Goal: Browse casually: Explore the website without a specific task or goal

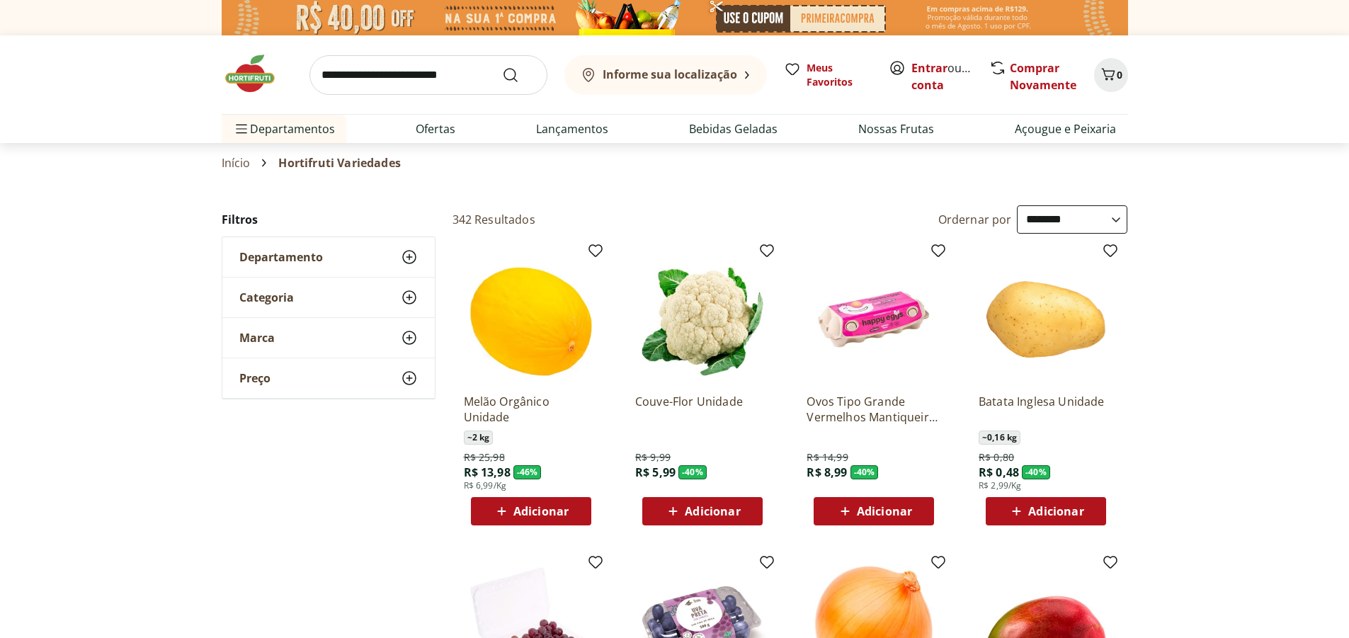
select select "**********"
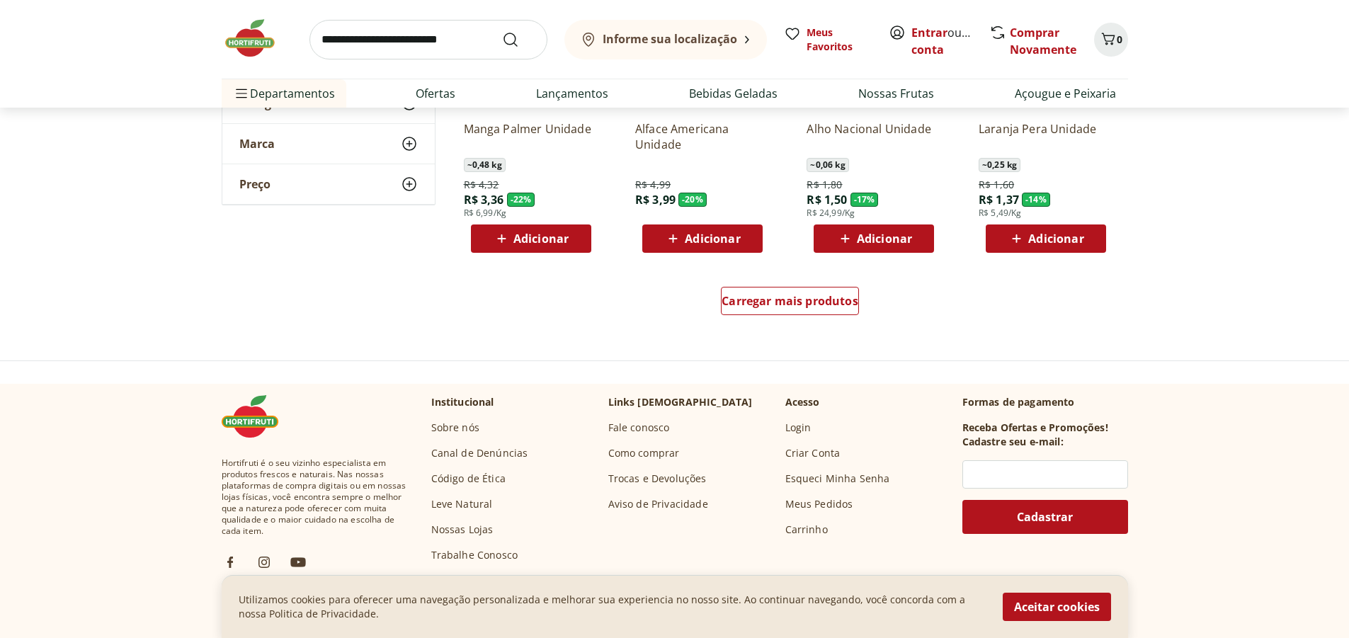
scroll to position [921, 0]
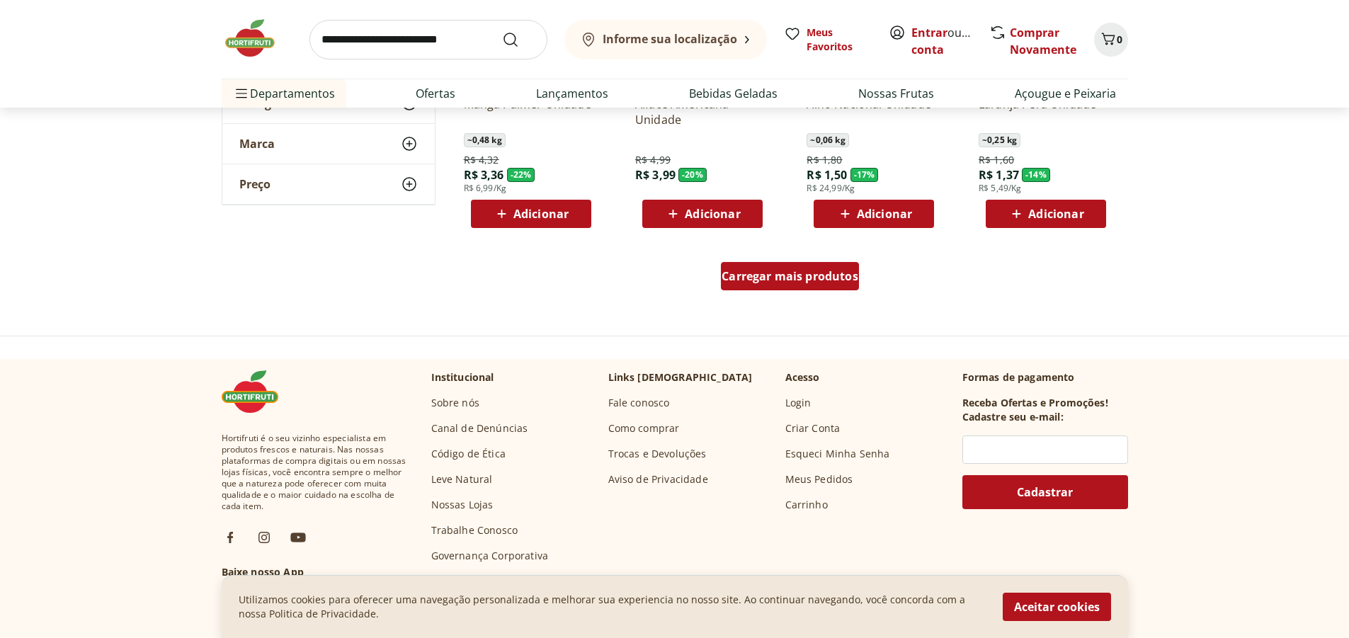
click at [788, 273] on span "Carregar mais produtos" at bounding box center [790, 276] width 137 height 11
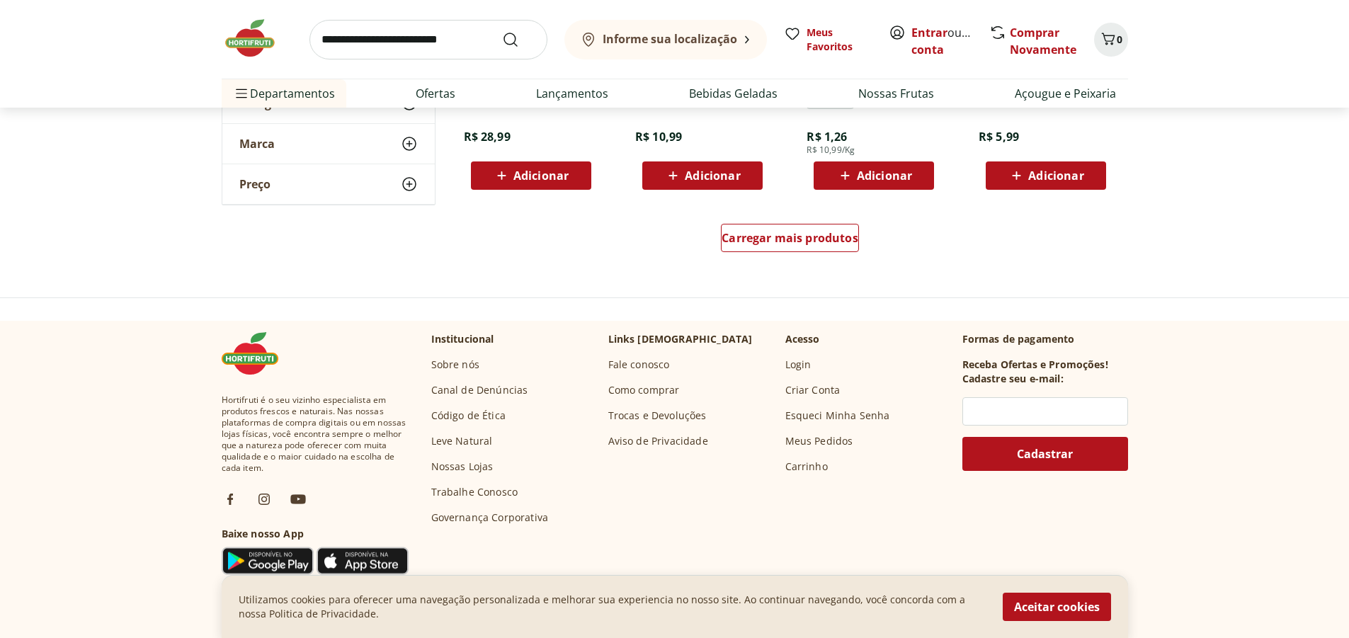
scroll to position [1912, 0]
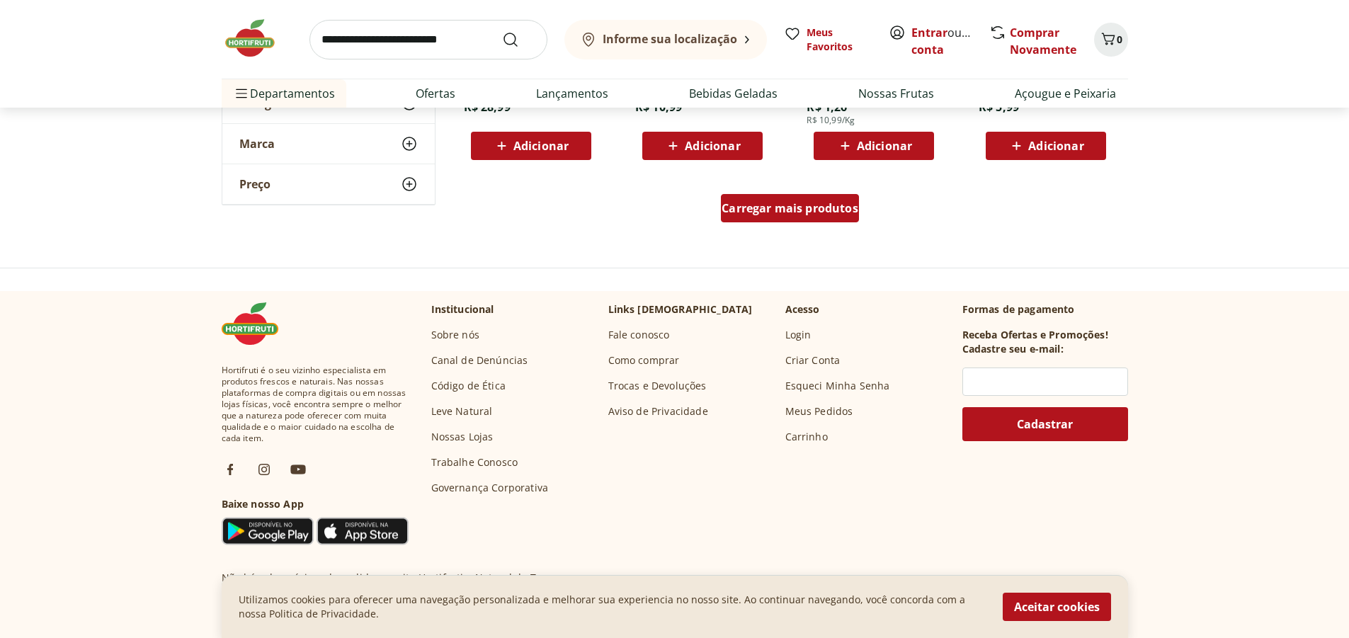
click at [786, 207] on span "Carregar mais produtos" at bounding box center [790, 208] width 137 height 11
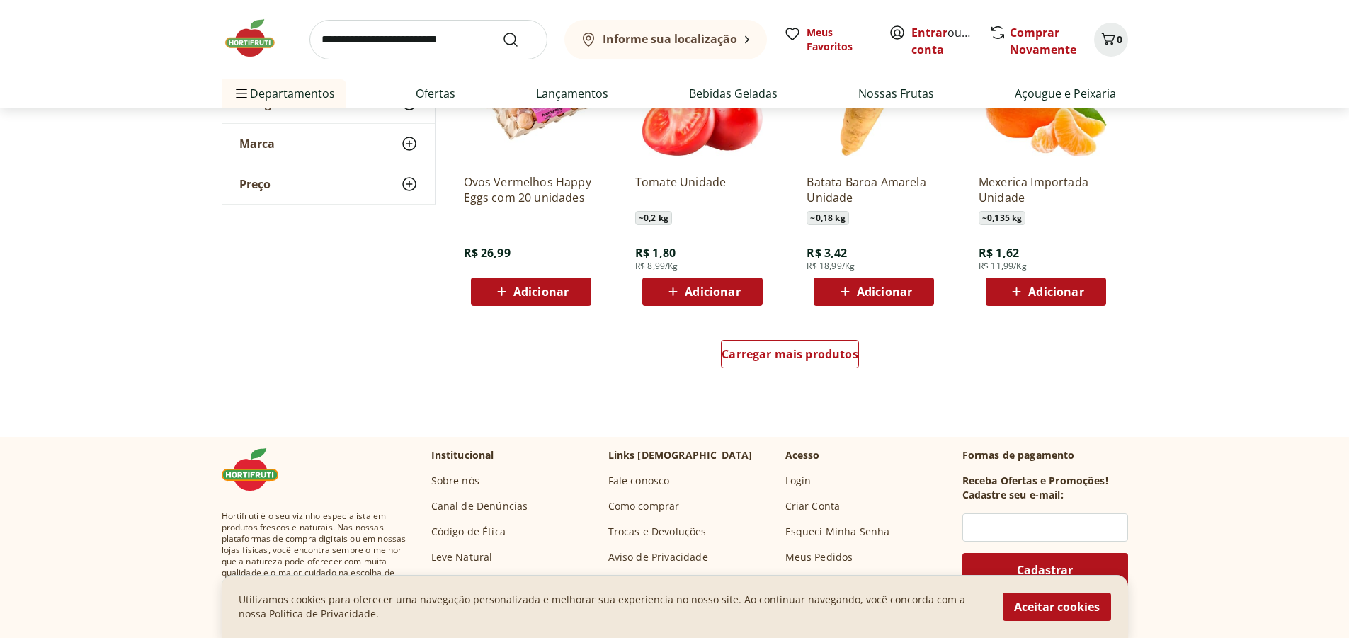
scroll to position [2692, 0]
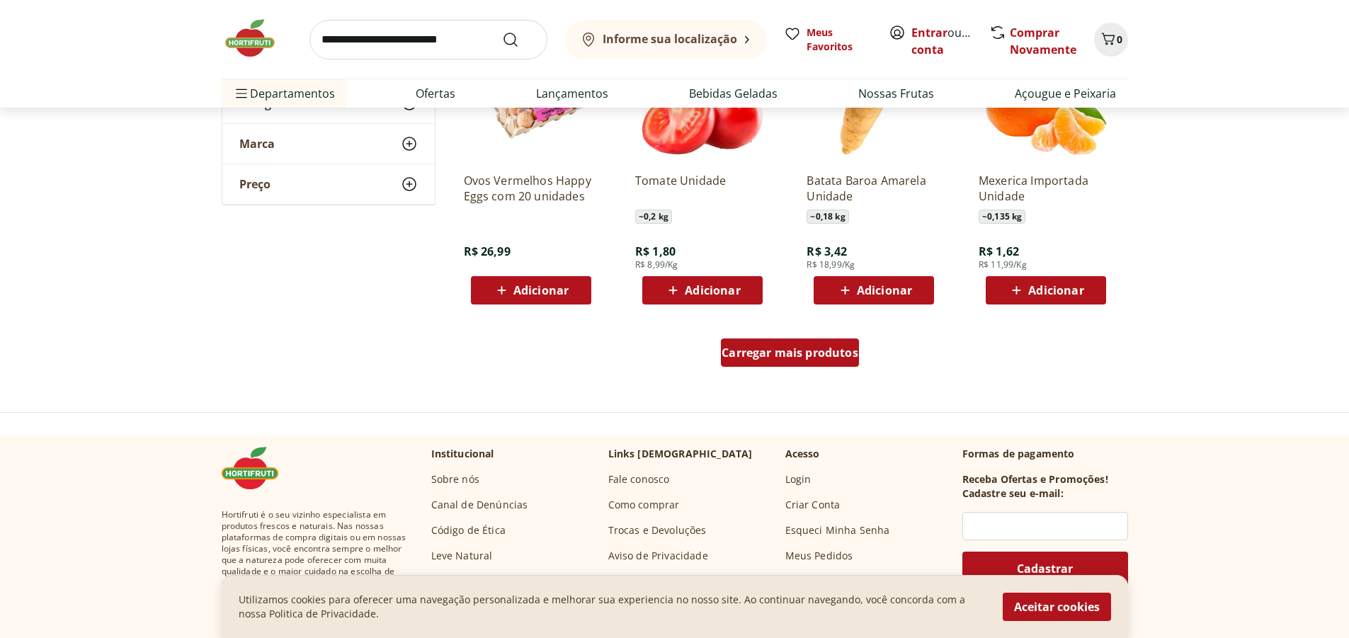
click at [754, 355] on span "Carregar mais produtos" at bounding box center [790, 352] width 137 height 11
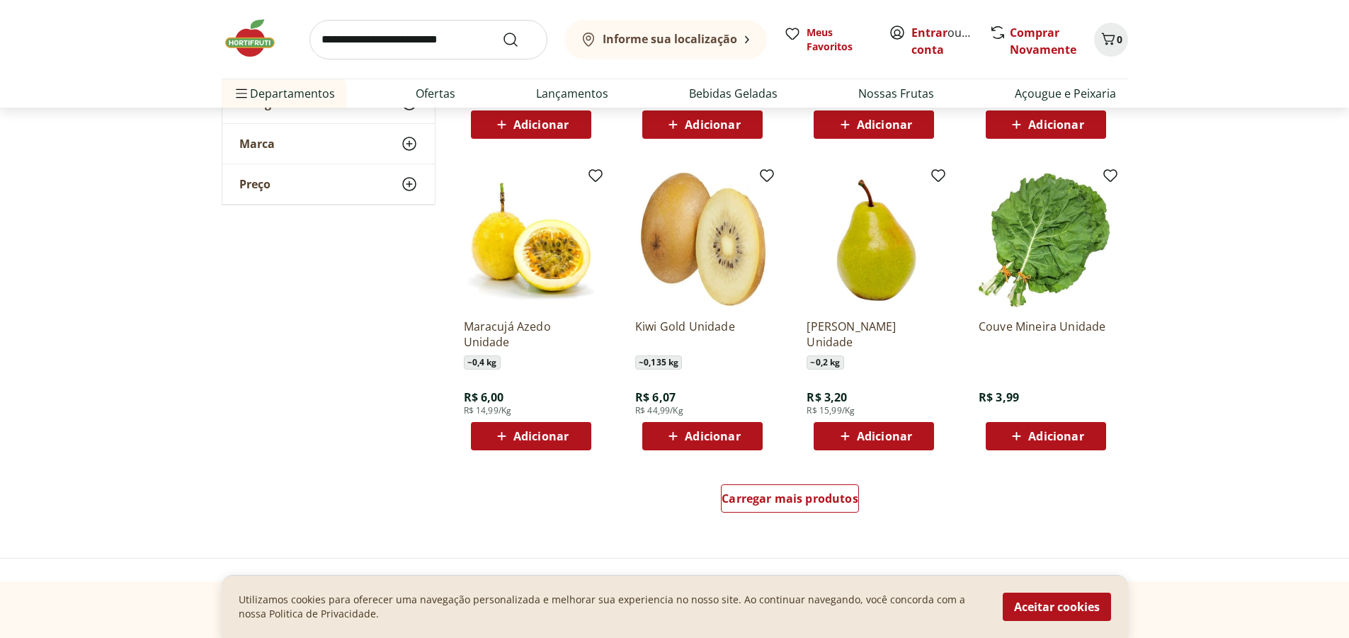
scroll to position [3471, 0]
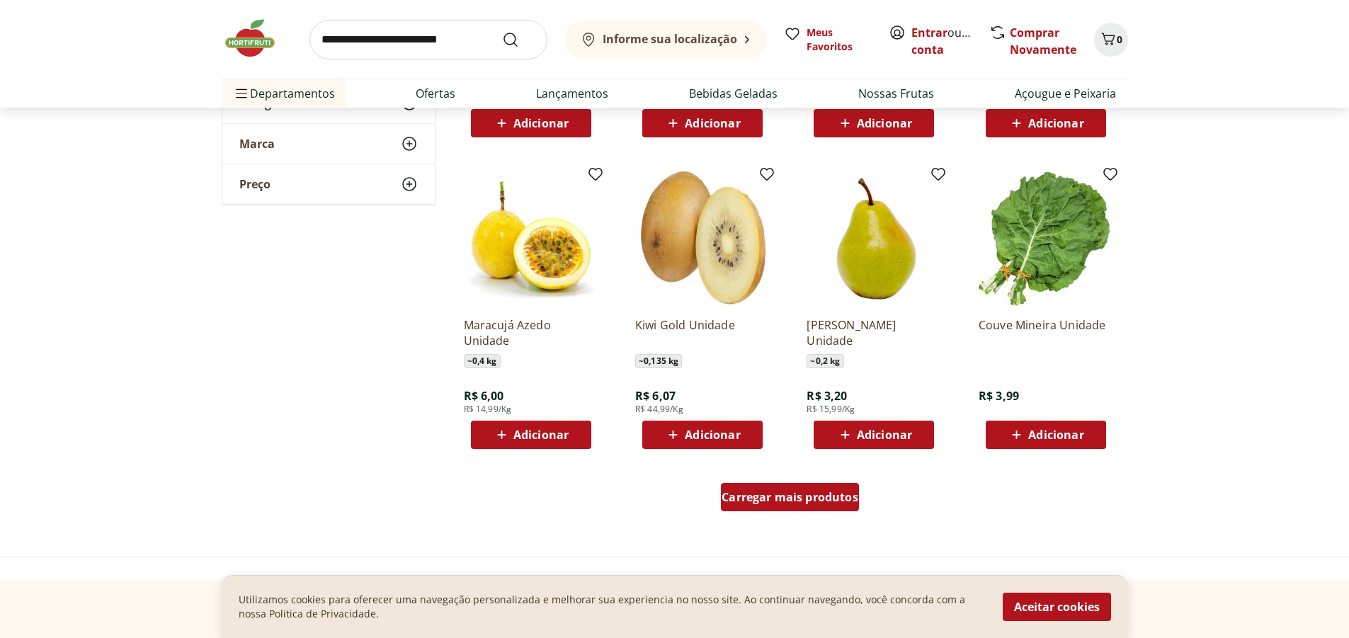
click at [752, 492] on span "Carregar mais produtos" at bounding box center [790, 497] width 137 height 11
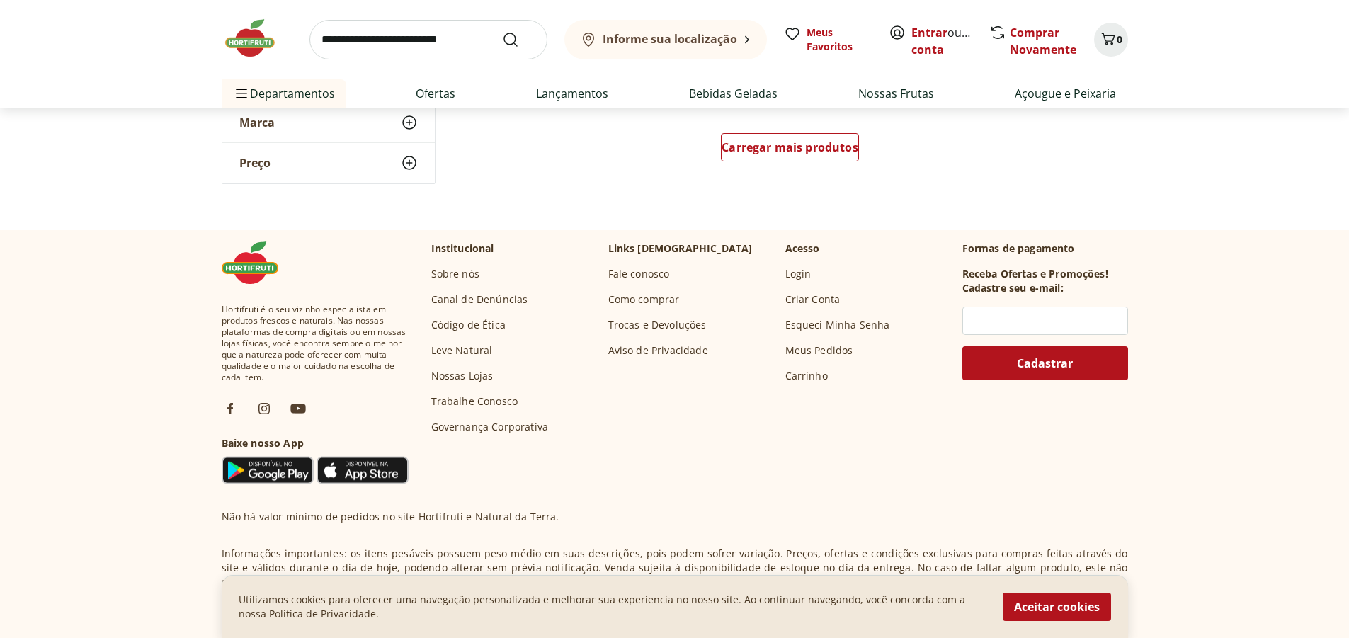
scroll to position [4746, 0]
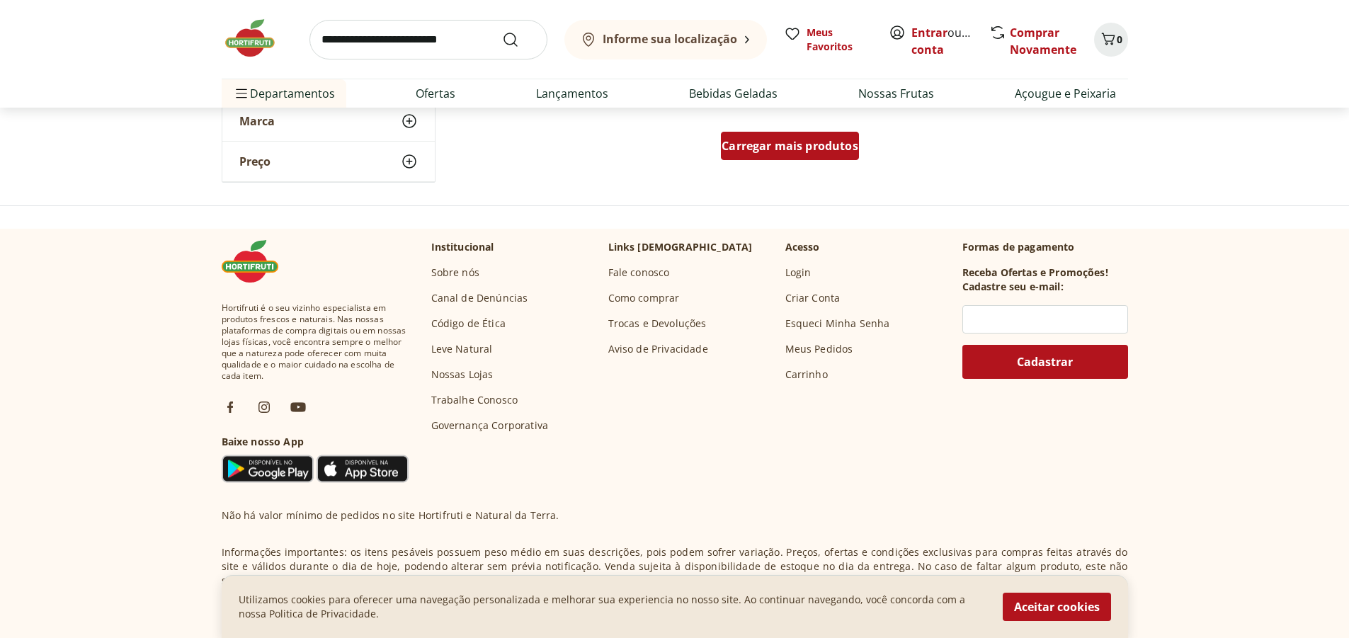
click at [780, 140] on span "Carregar mais produtos" at bounding box center [790, 145] width 137 height 11
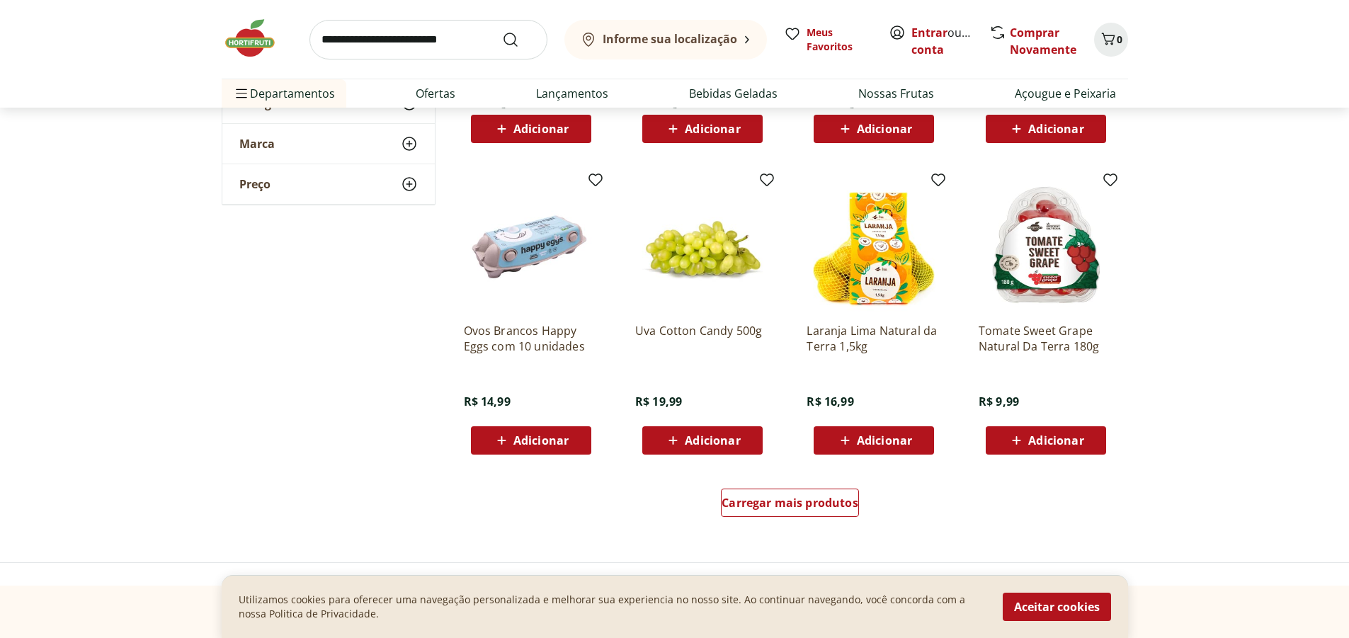
scroll to position [5383, 0]
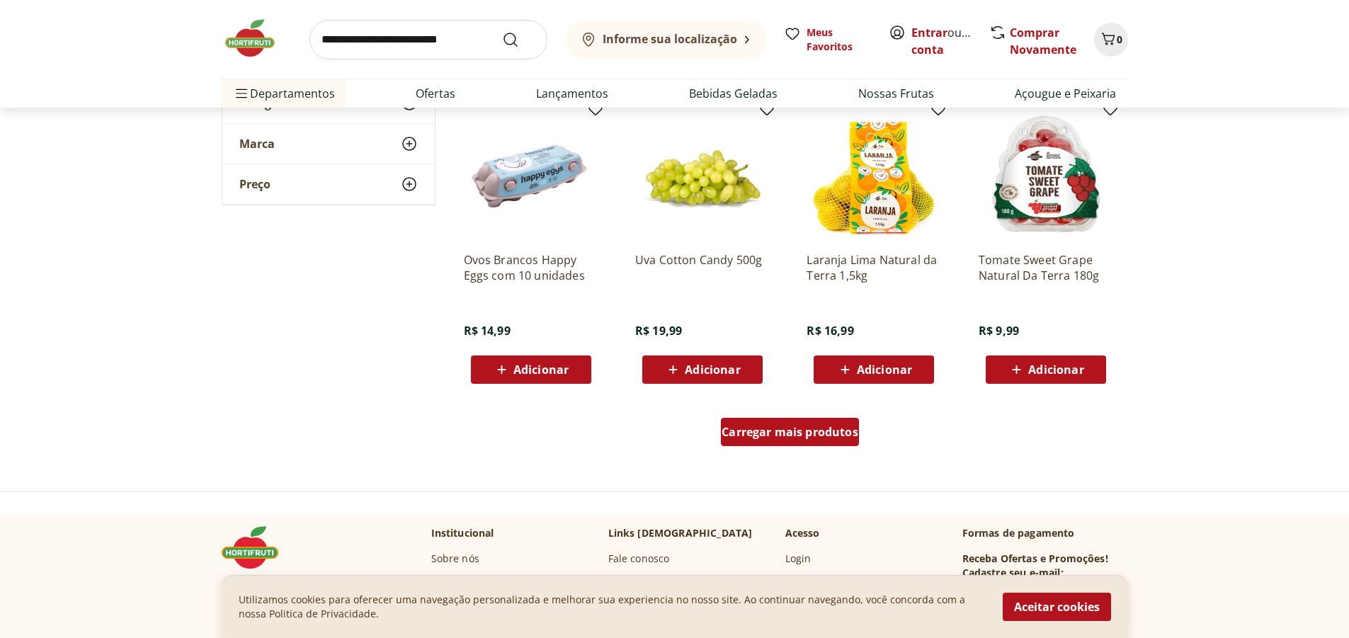
click at [784, 438] on span "Carregar mais produtos" at bounding box center [790, 431] width 137 height 11
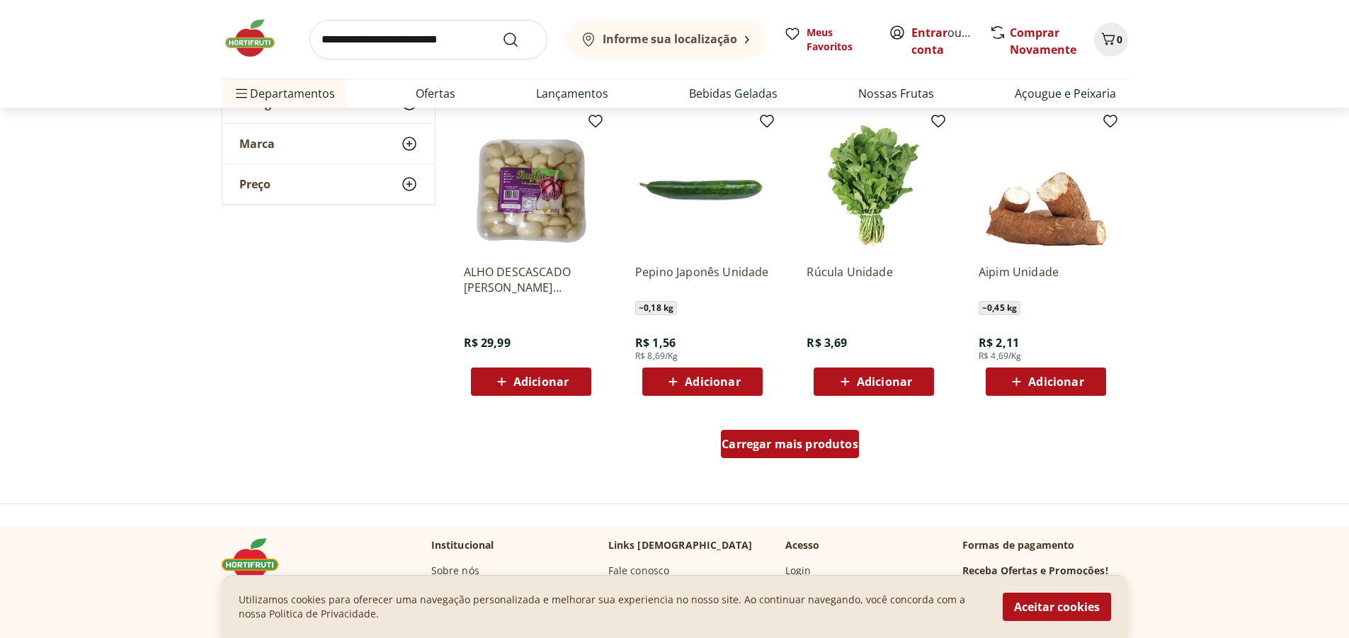
scroll to position [6304, 0]
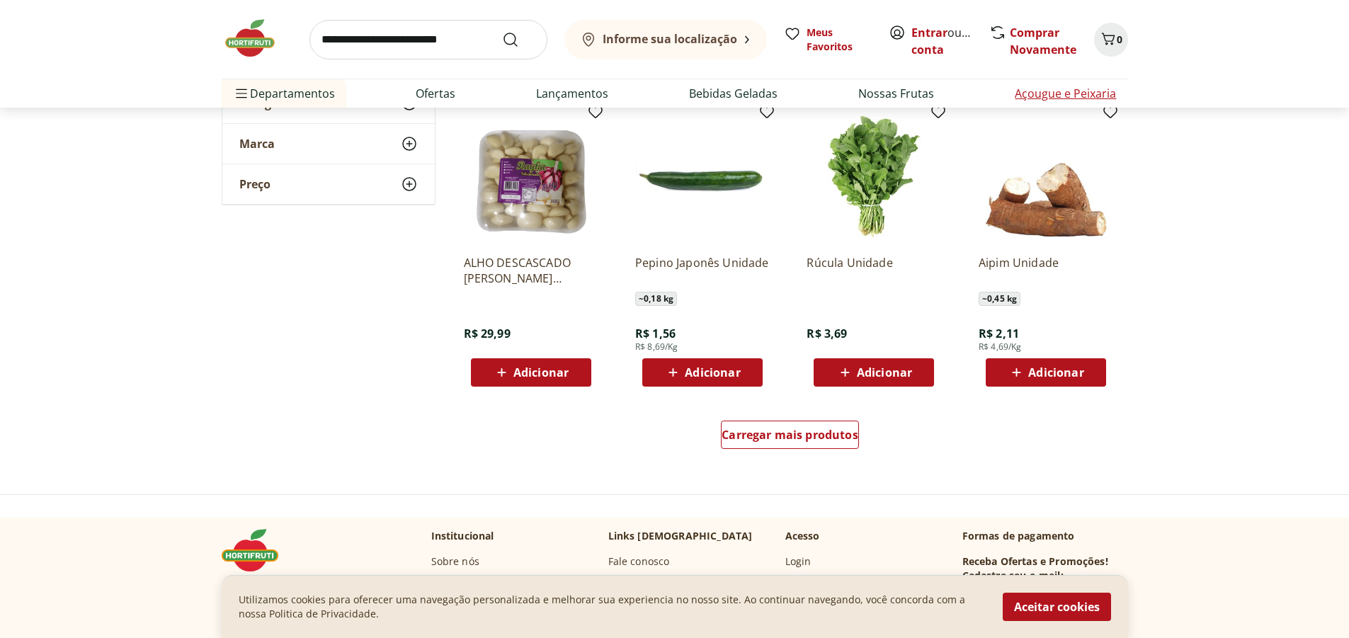
click at [1065, 94] on link "Açougue e Peixaria" at bounding box center [1065, 93] width 101 height 17
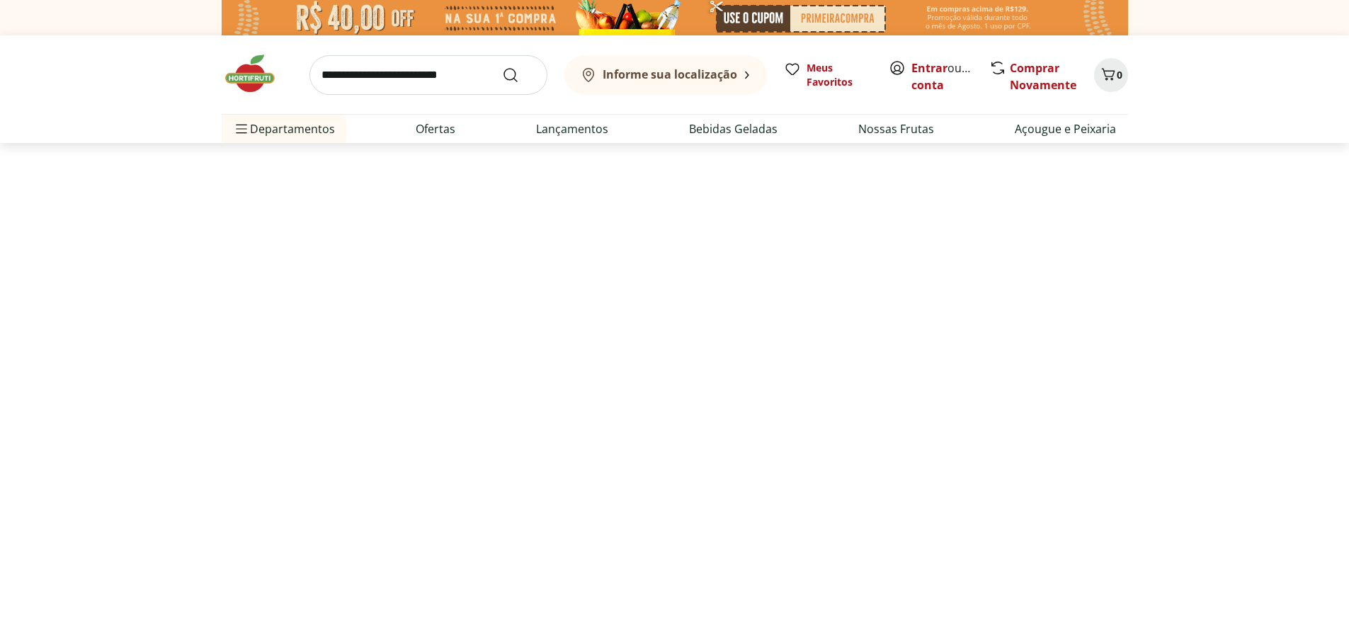
select select "**********"
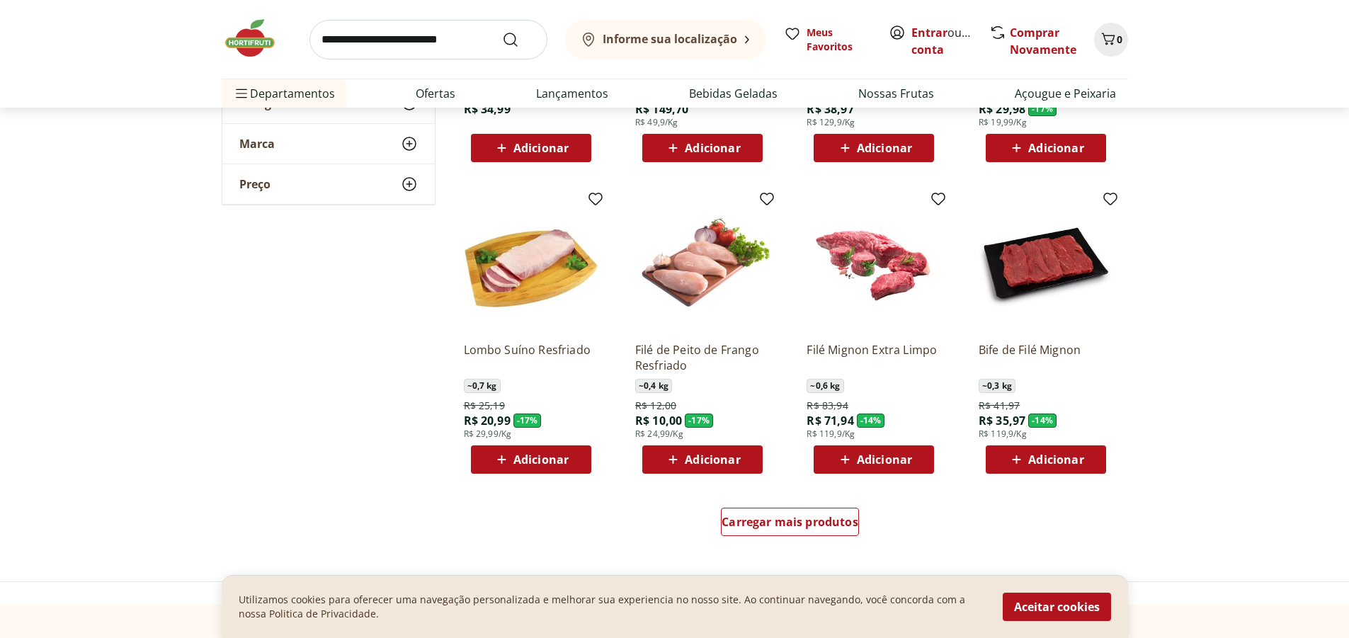
scroll to position [779, 0]
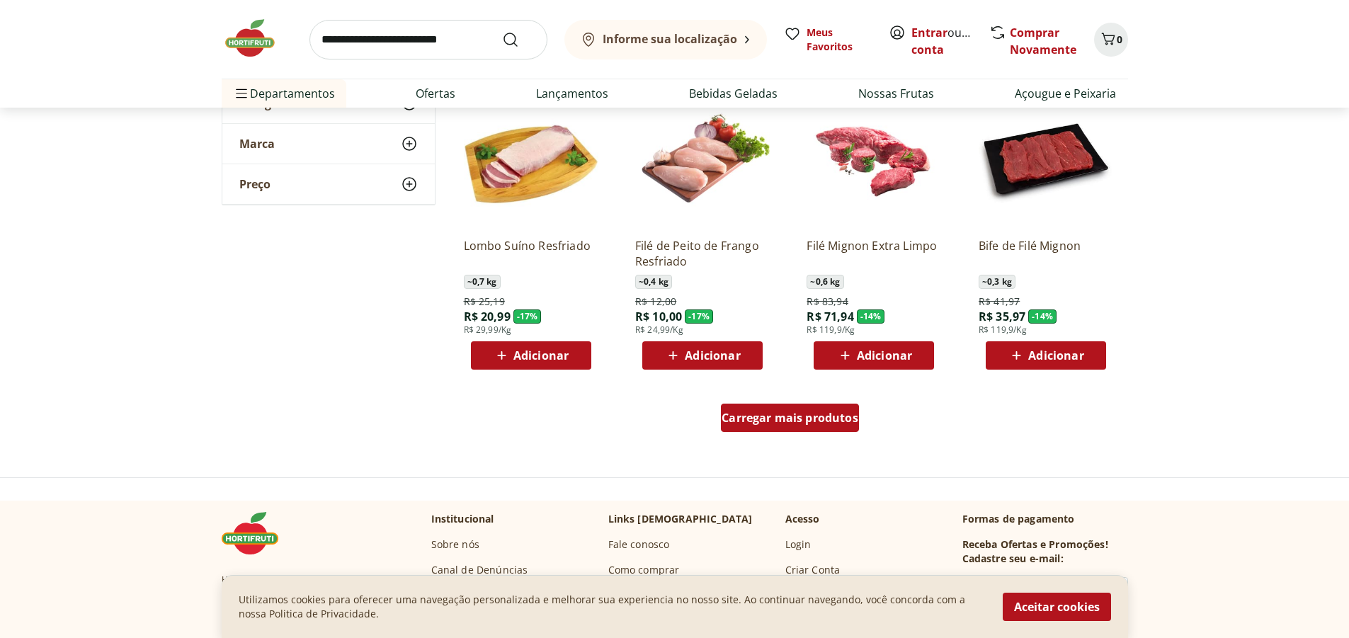
click at [757, 415] on span "Carregar mais produtos" at bounding box center [790, 417] width 137 height 11
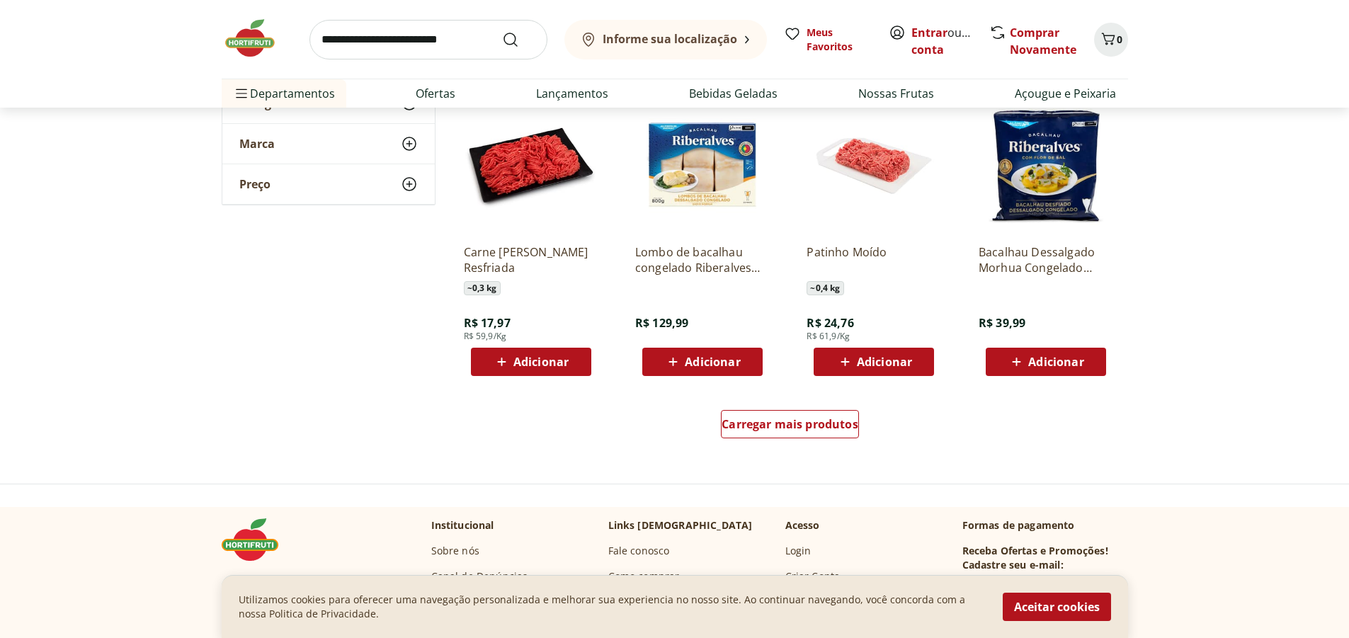
scroll to position [1700, 0]
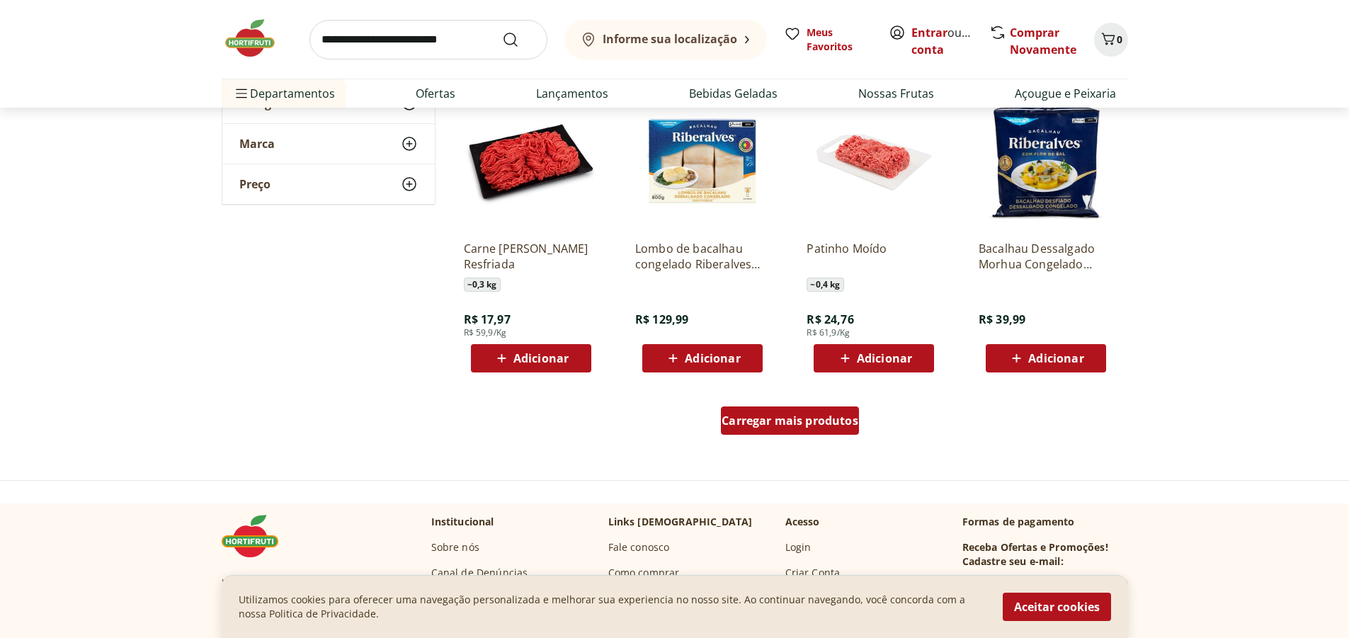
click at [755, 417] on span "Carregar mais produtos" at bounding box center [790, 420] width 137 height 11
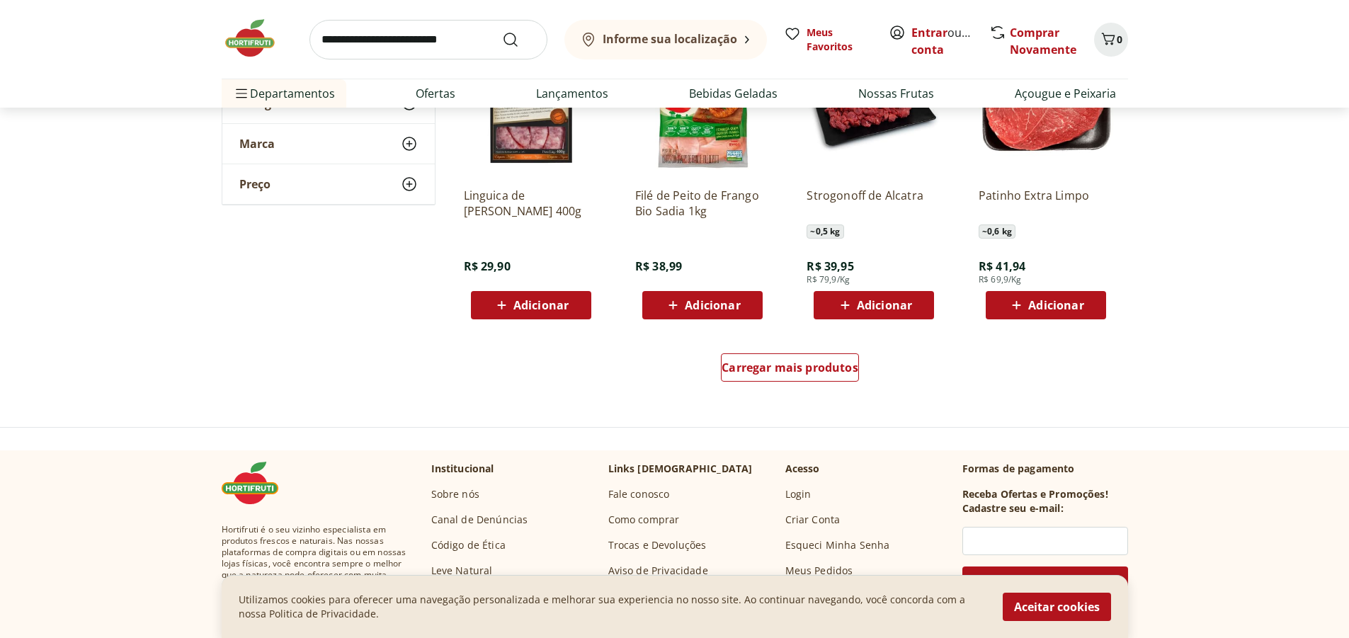
scroll to position [2692, 0]
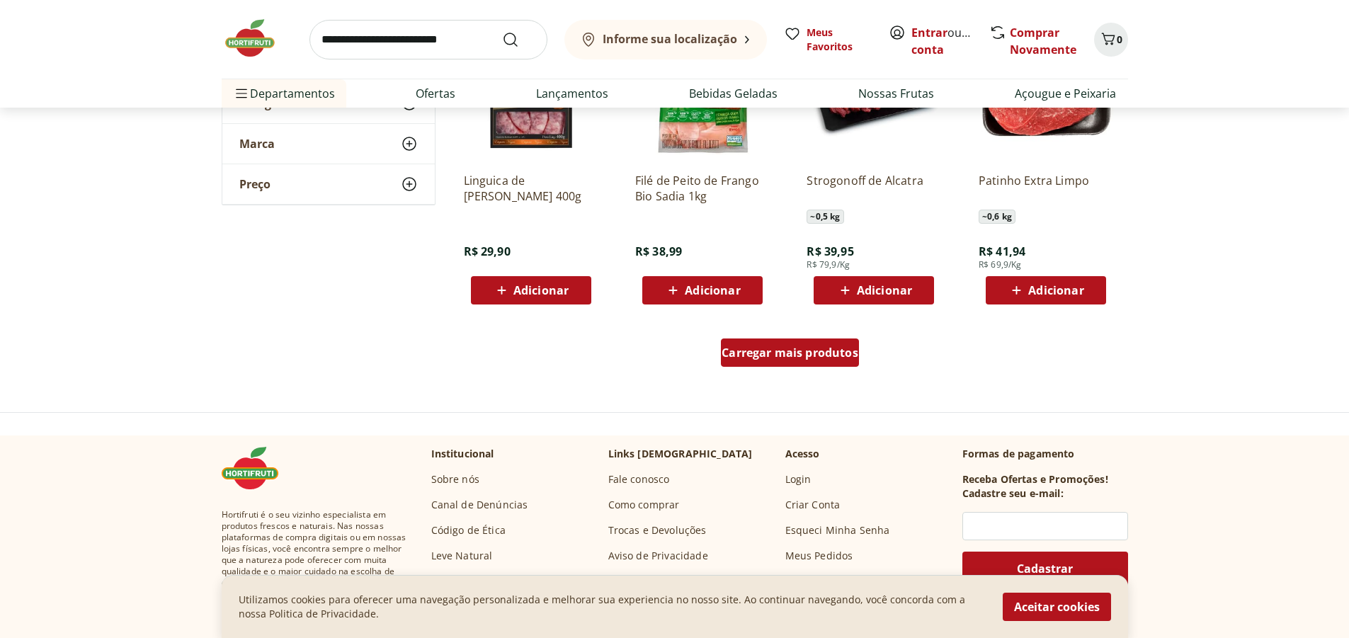
click at [766, 351] on span "Carregar mais produtos" at bounding box center [790, 352] width 137 height 11
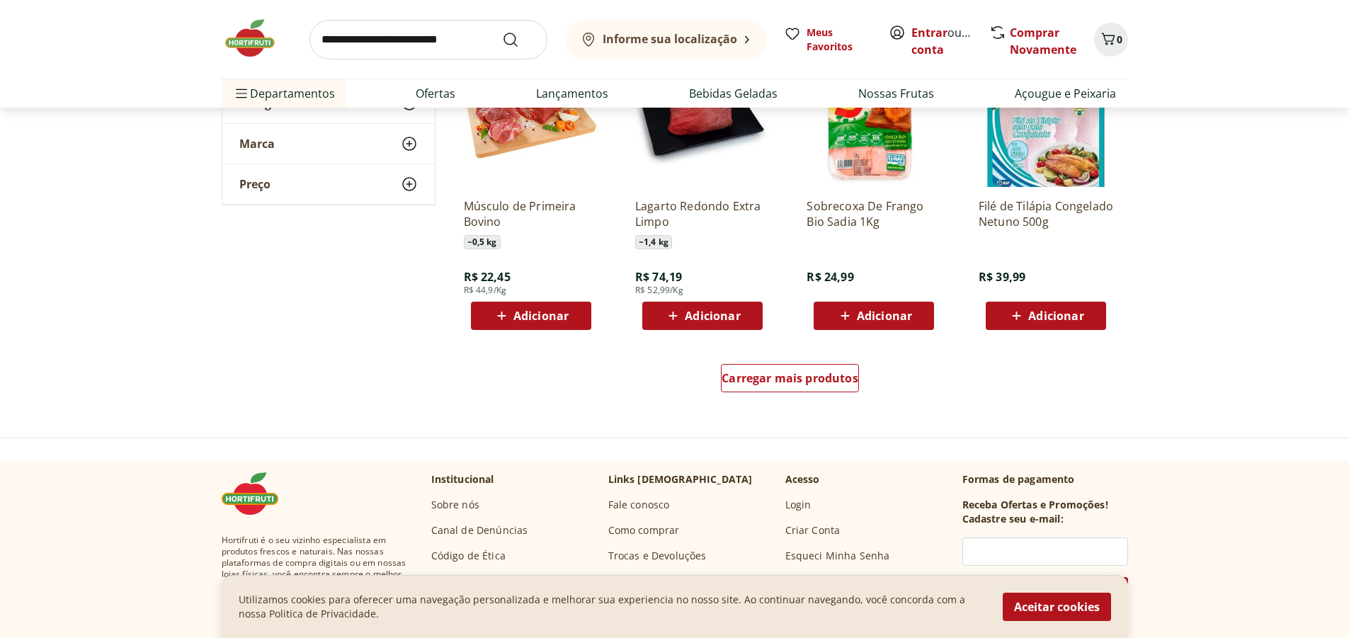
scroll to position [3612, 0]
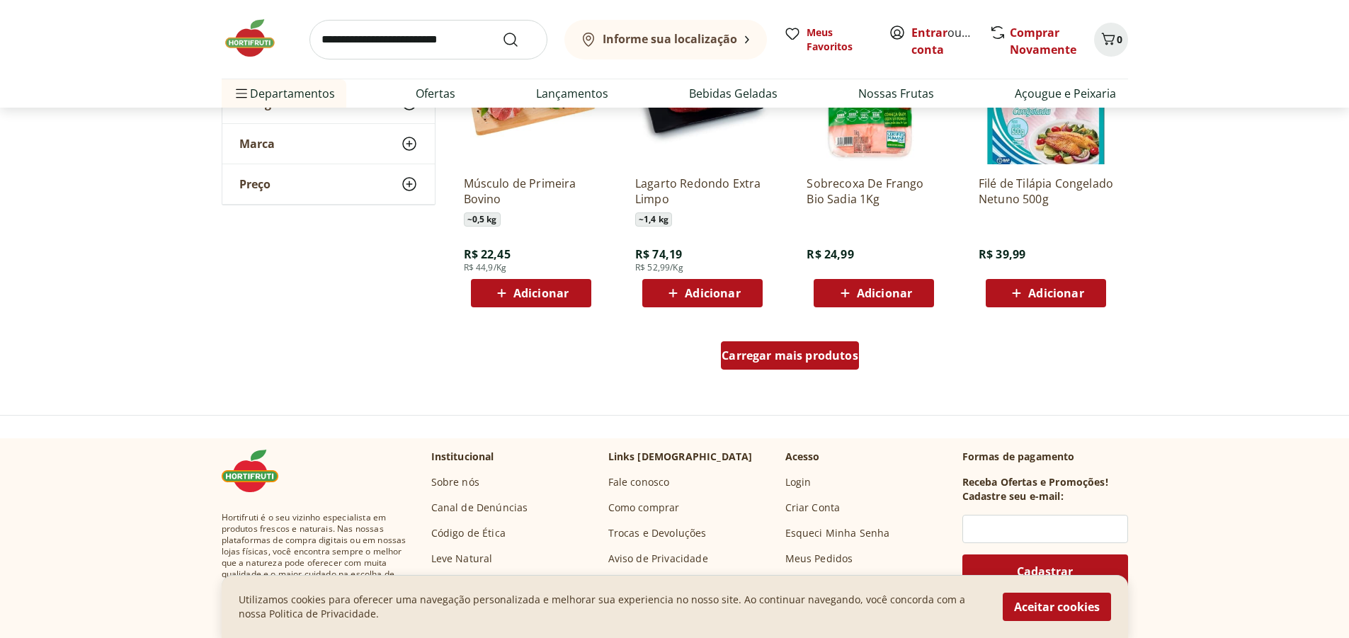
click at [772, 363] on div "Carregar mais produtos" at bounding box center [790, 355] width 138 height 28
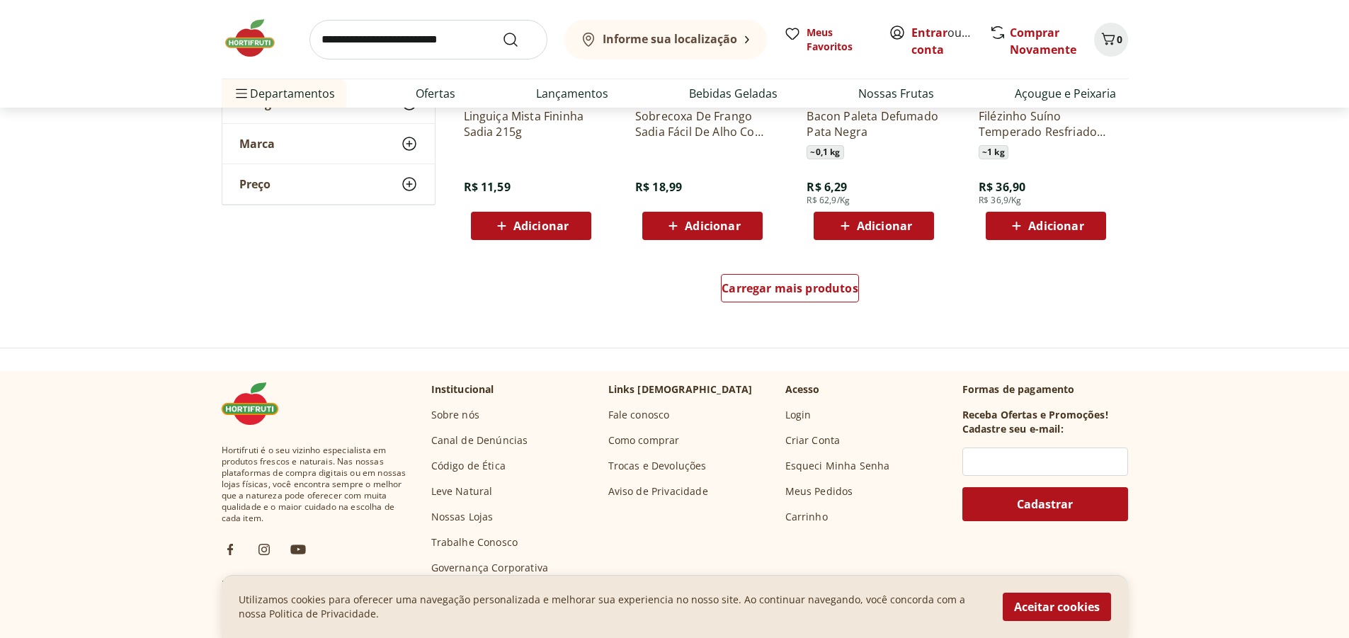
scroll to position [4604, 0]
click at [764, 287] on span "Carregar mais produtos" at bounding box center [790, 287] width 137 height 11
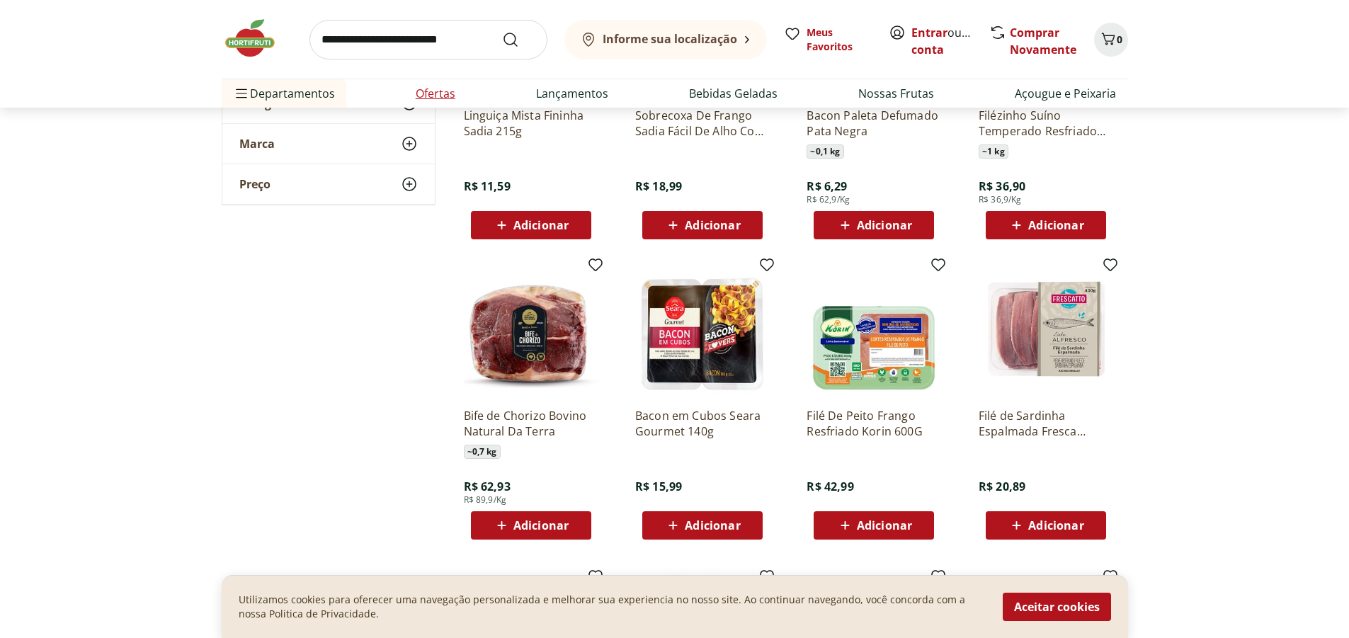
click at [432, 92] on link "Ofertas" at bounding box center [436, 93] width 40 height 17
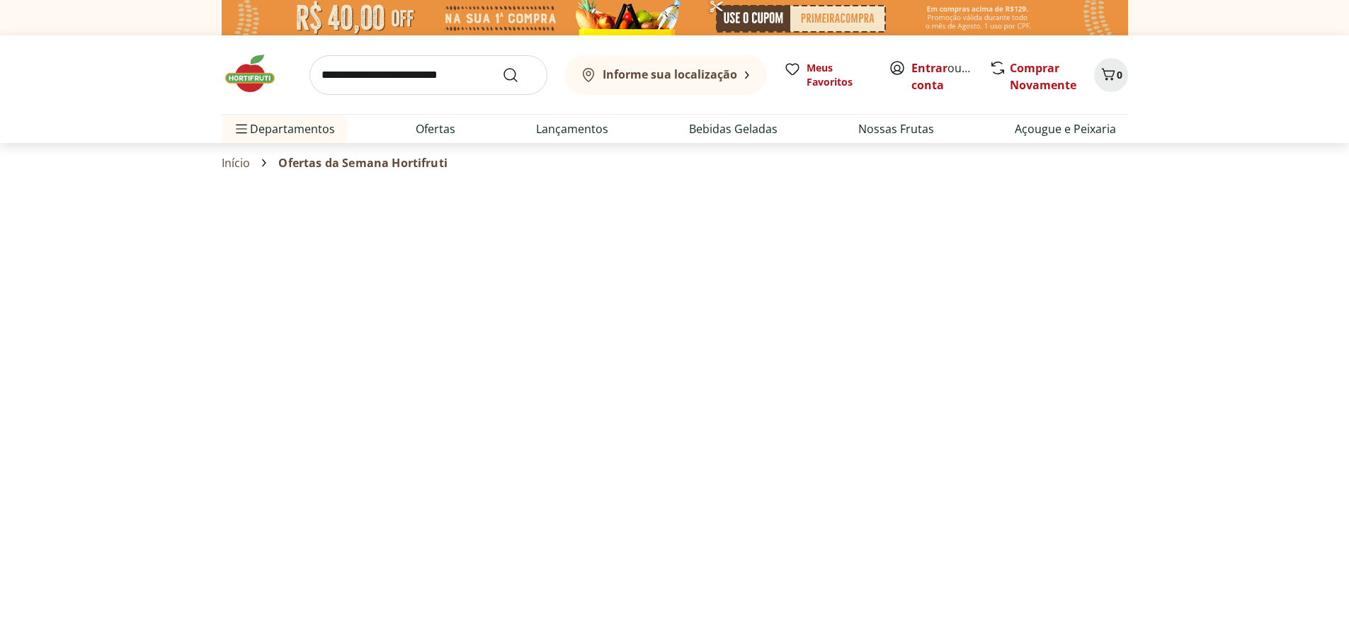
select select "**********"
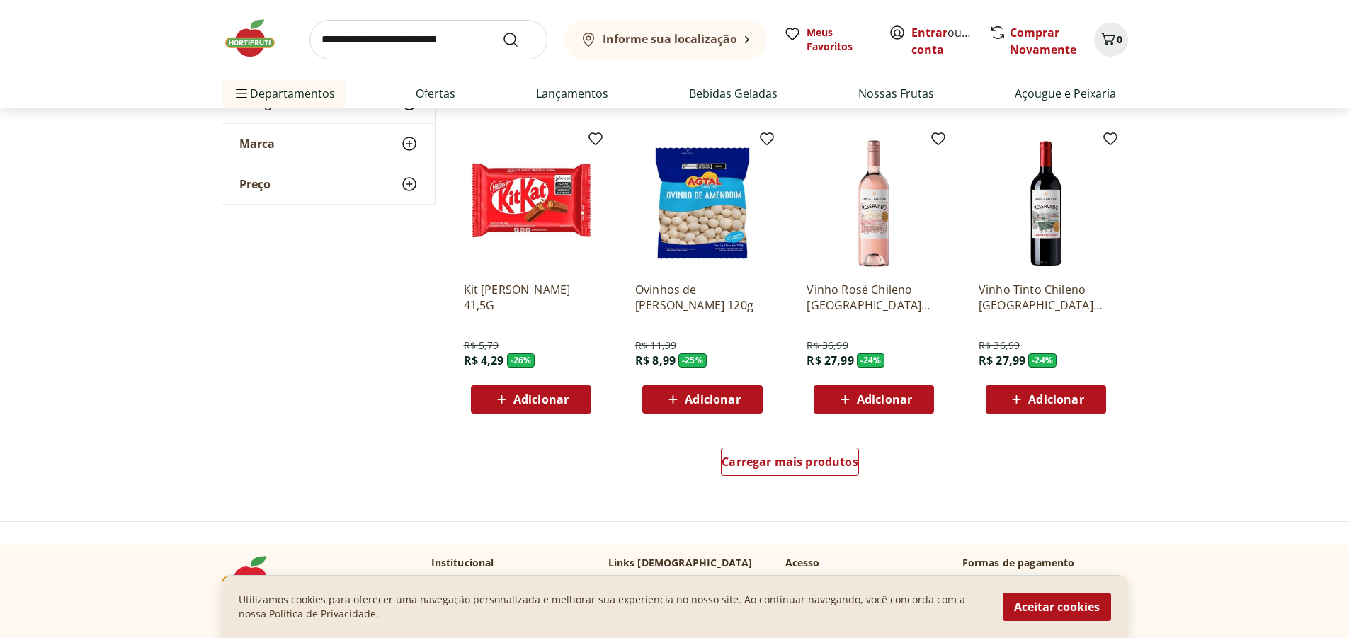
scroll to position [779, 0]
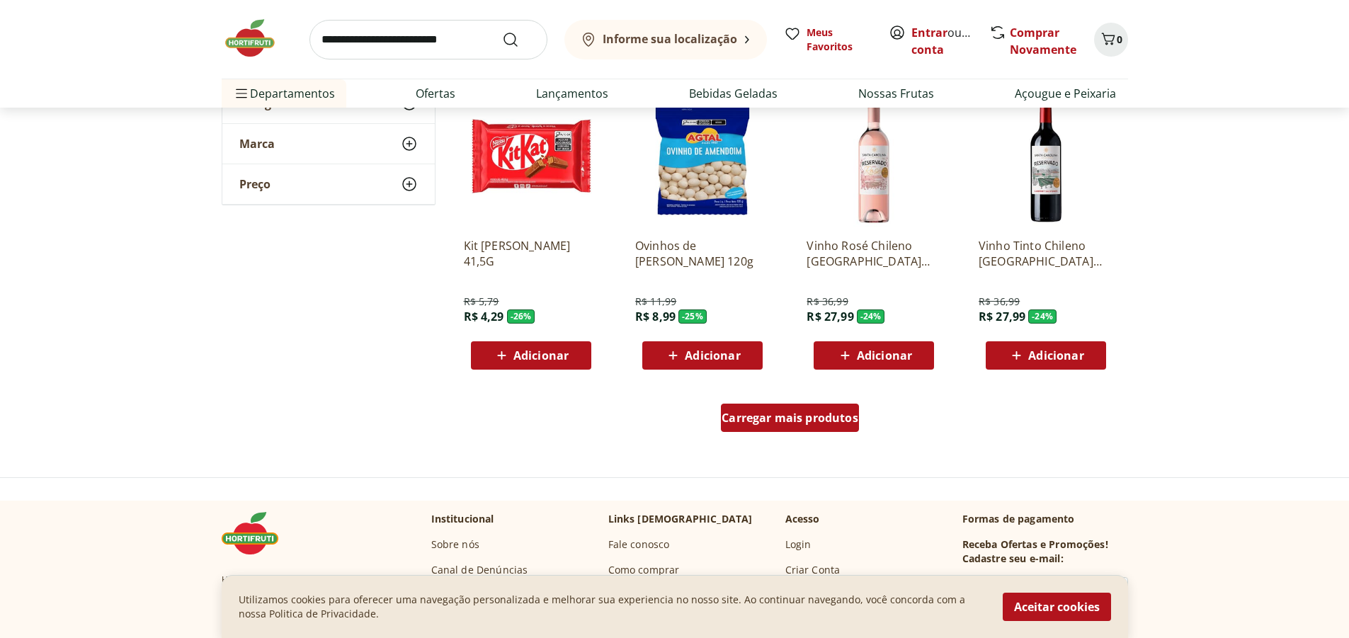
click at [767, 416] on span "Carregar mais produtos" at bounding box center [790, 417] width 137 height 11
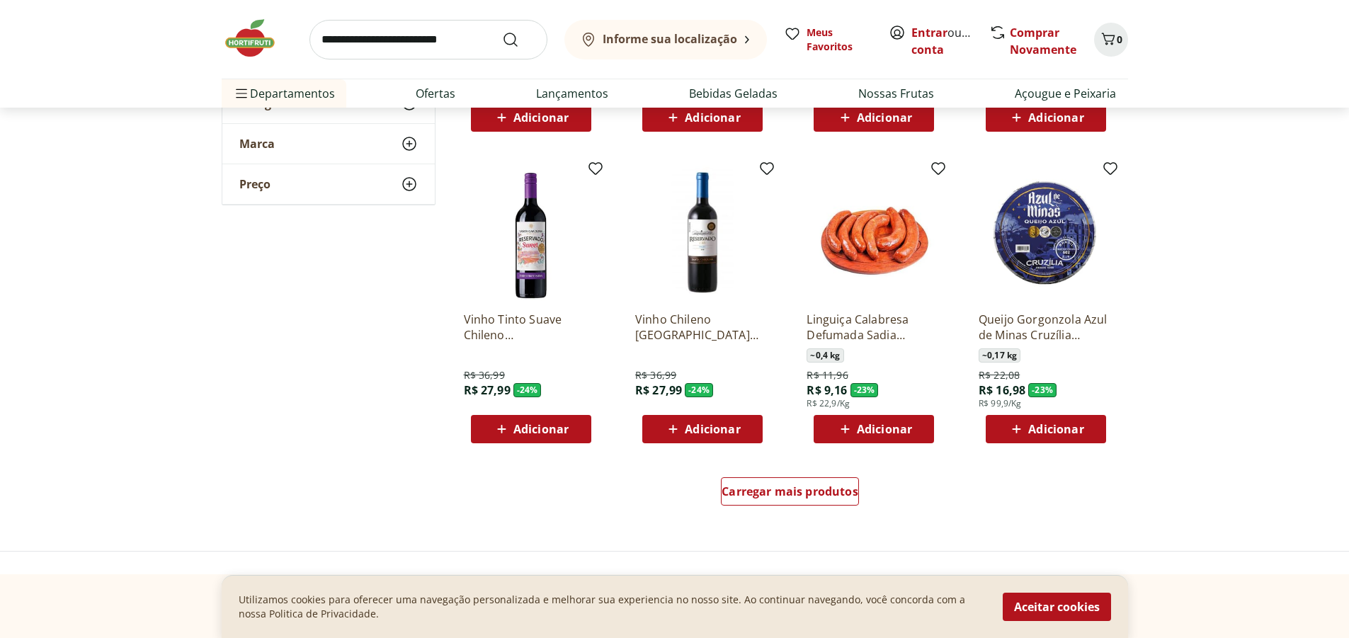
scroll to position [1700, 0]
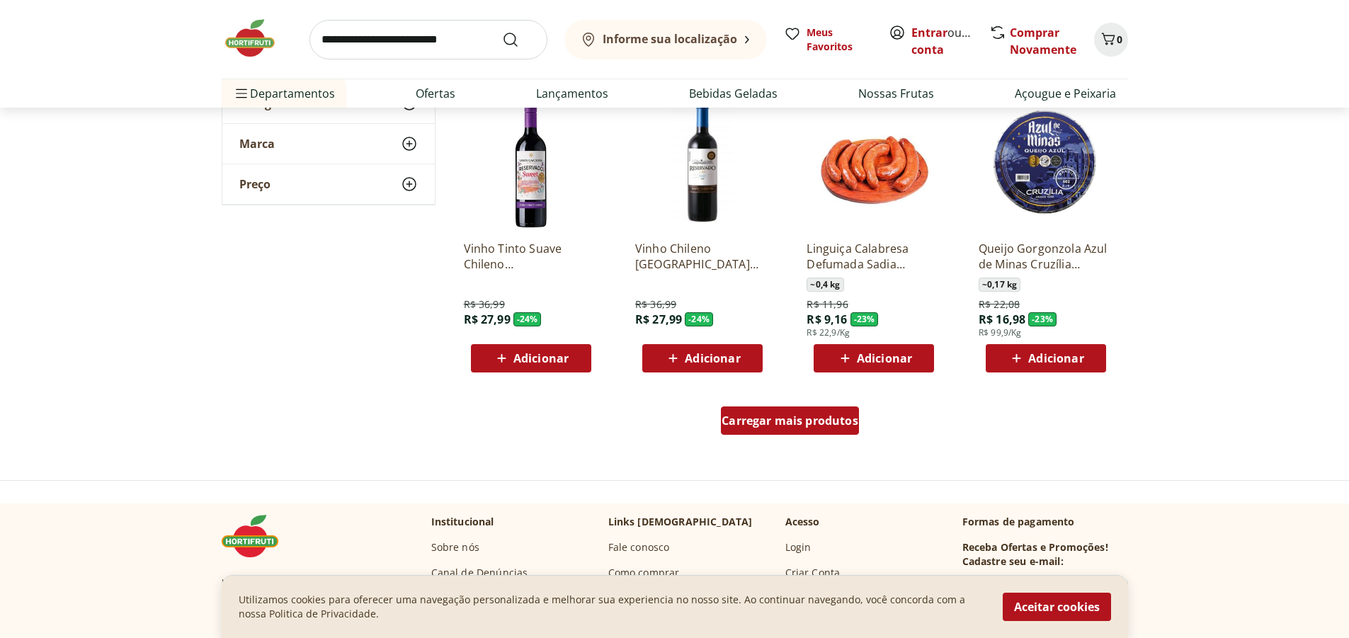
click at [783, 419] on span "Carregar mais produtos" at bounding box center [790, 420] width 137 height 11
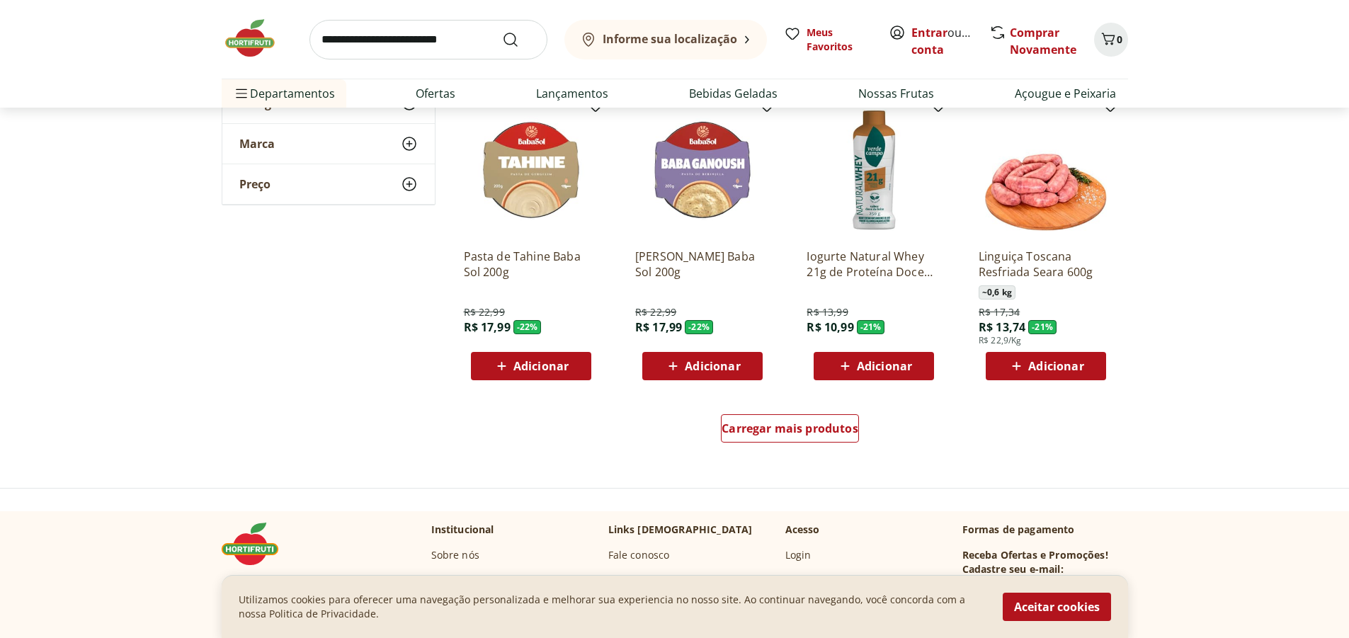
scroll to position [2621, 0]
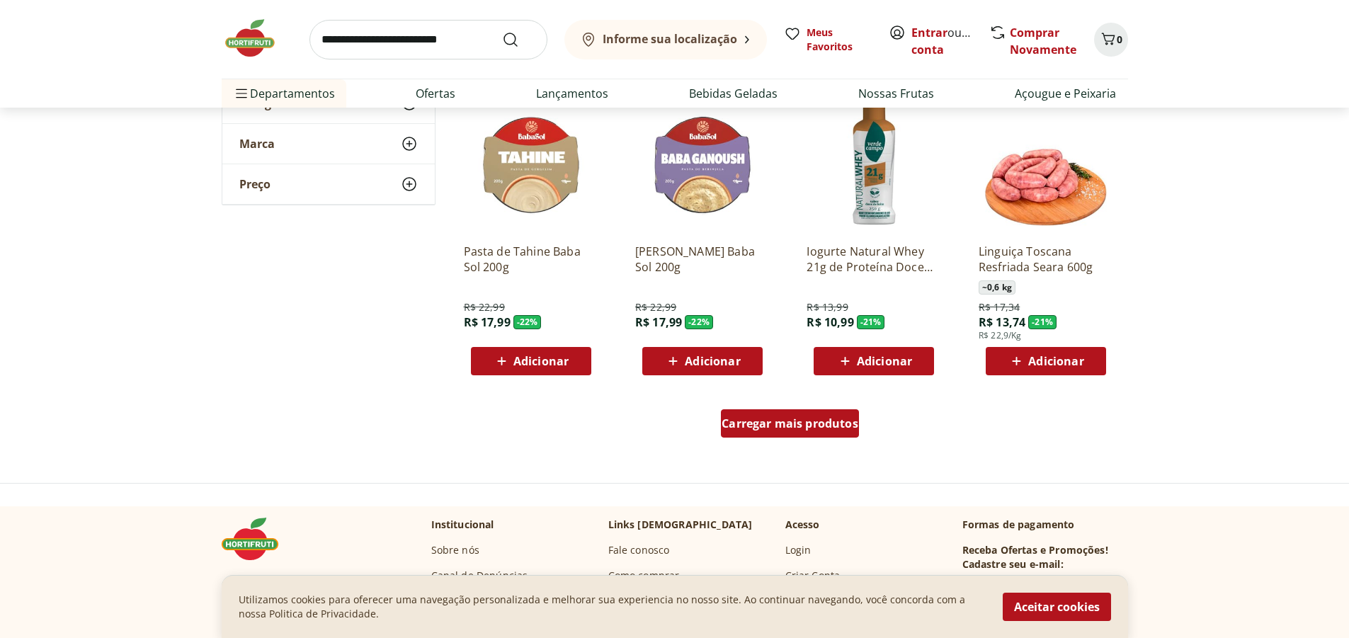
click at [781, 419] on span "Carregar mais produtos" at bounding box center [790, 423] width 137 height 11
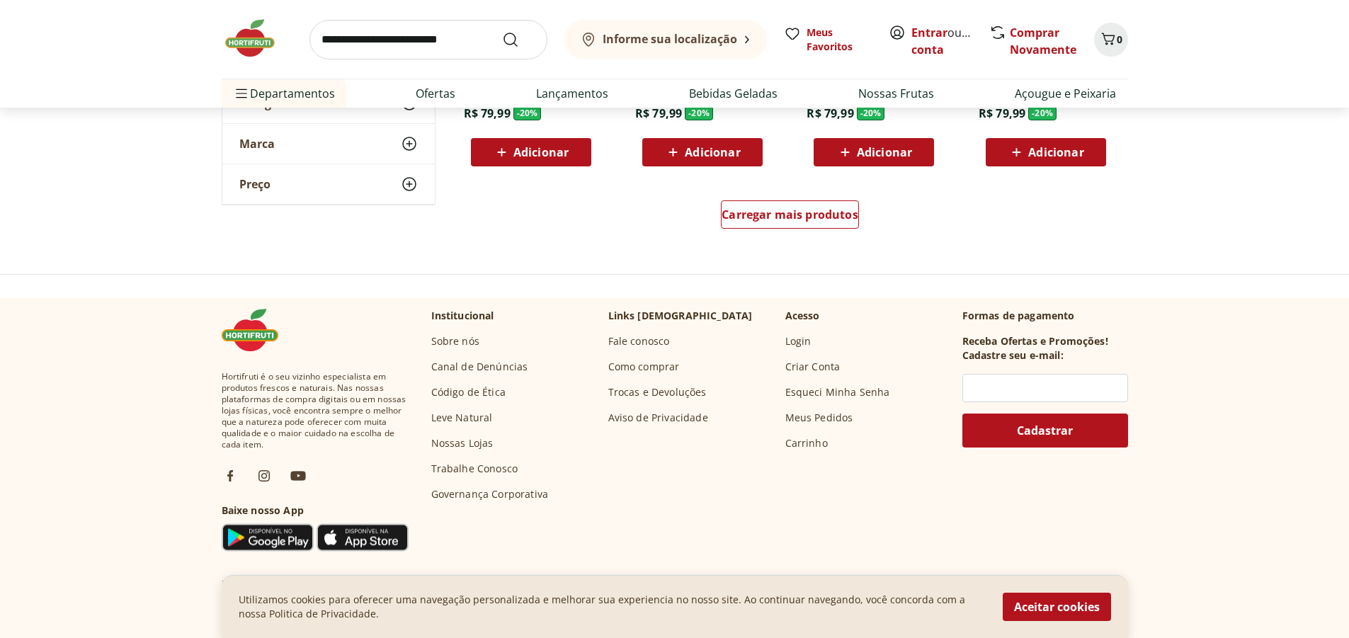
scroll to position [3754, 0]
click at [817, 37] on span "Meus Favoritos" at bounding box center [839, 39] width 65 height 28
